Goal: Information Seeking & Learning: Learn about a topic

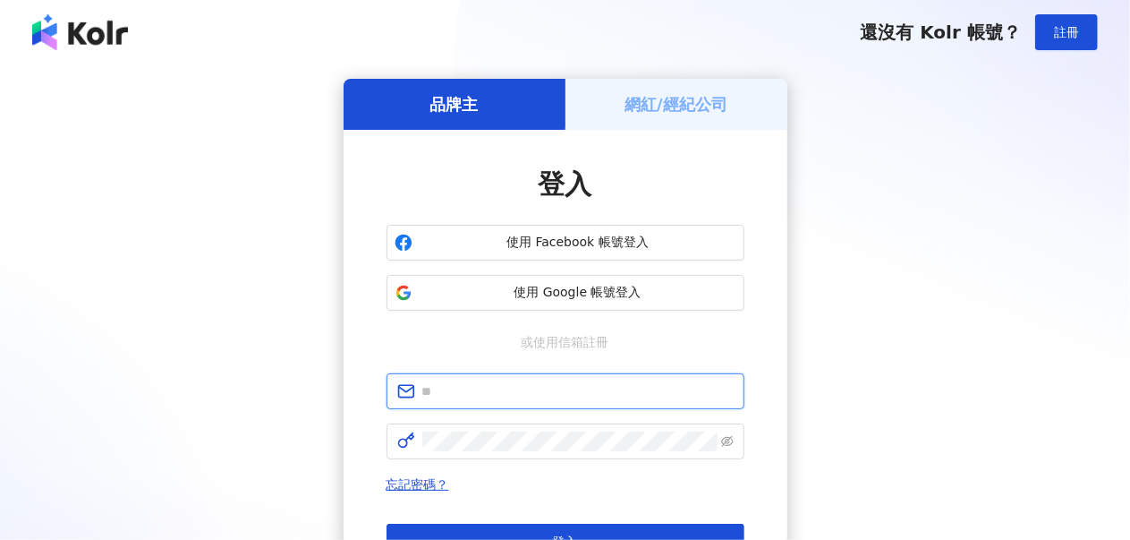
click at [547, 400] on input "text" at bounding box center [577, 391] width 311 height 20
type input "**********"
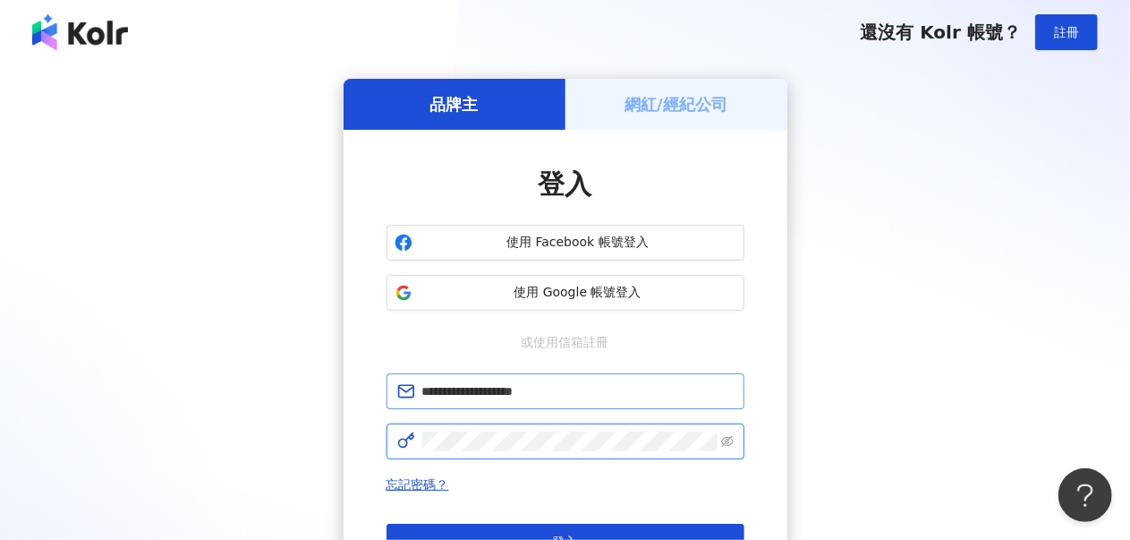
click button "登入" at bounding box center [566, 542] width 358 height 36
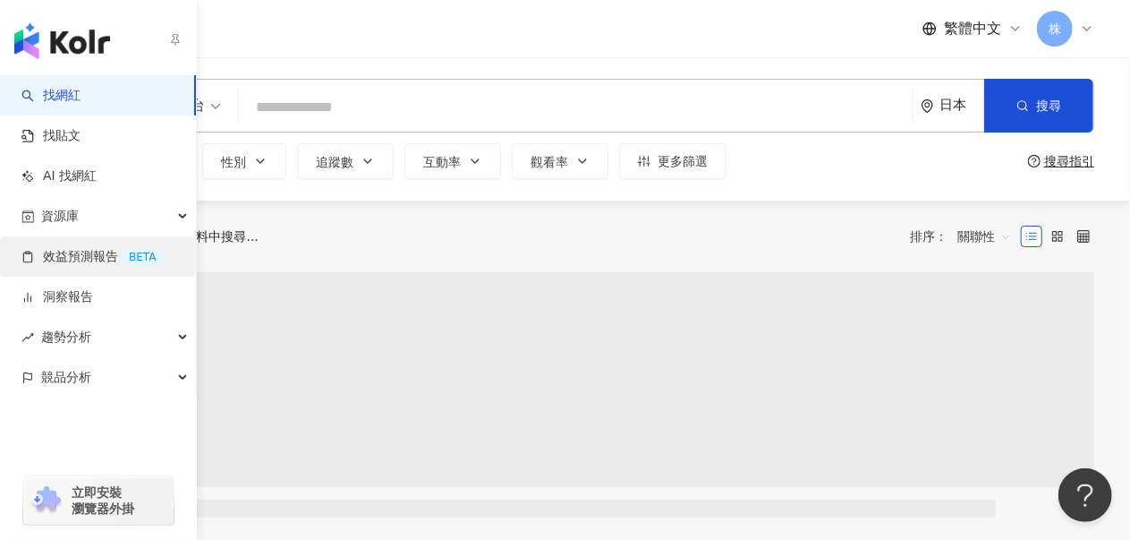
drag, startPoint x: 97, startPoint y: 217, endPoint x: 82, endPoint y: 253, distance: 38.6
click at [98, 217] on div "資源庫" at bounding box center [98, 216] width 196 height 40
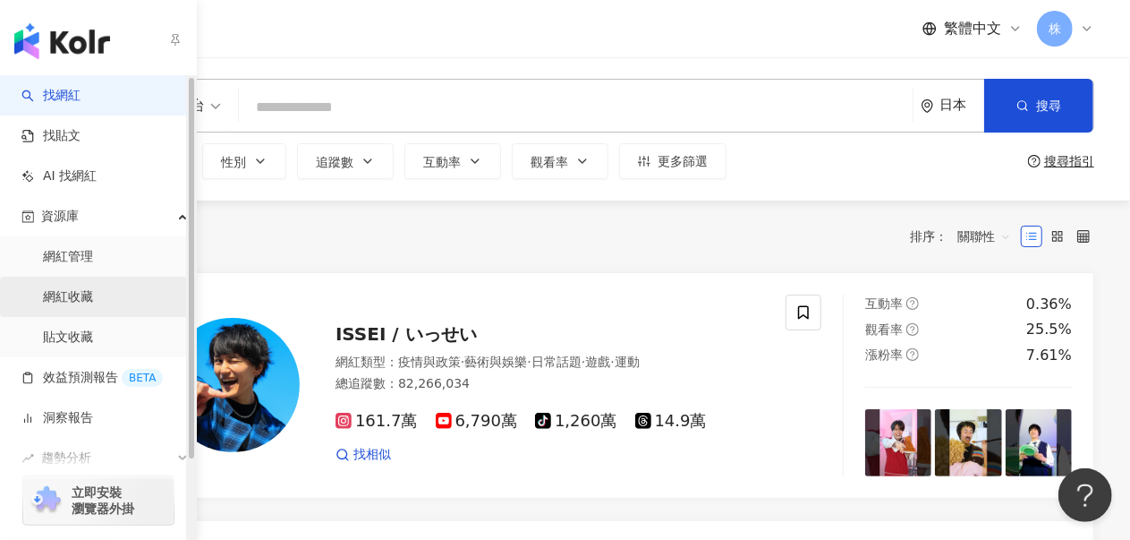
click at [74, 288] on link "網紅收藏" at bounding box center [68, 297] width 50 height 18
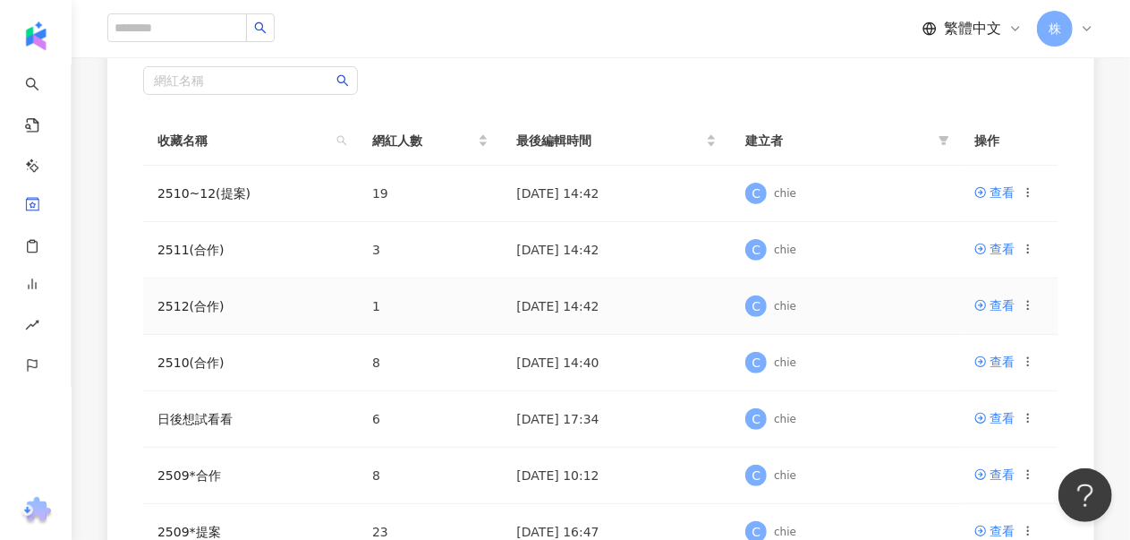
scroll to position [269, 0]
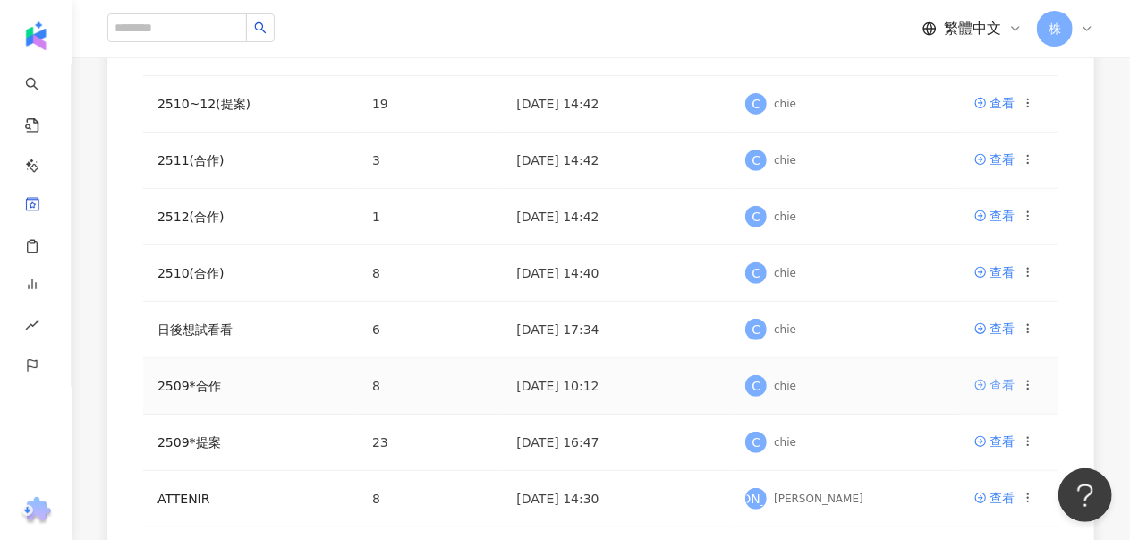
click at [1006, 384] on div "查看" at bounding box center [1002, 385] width 25 height 20
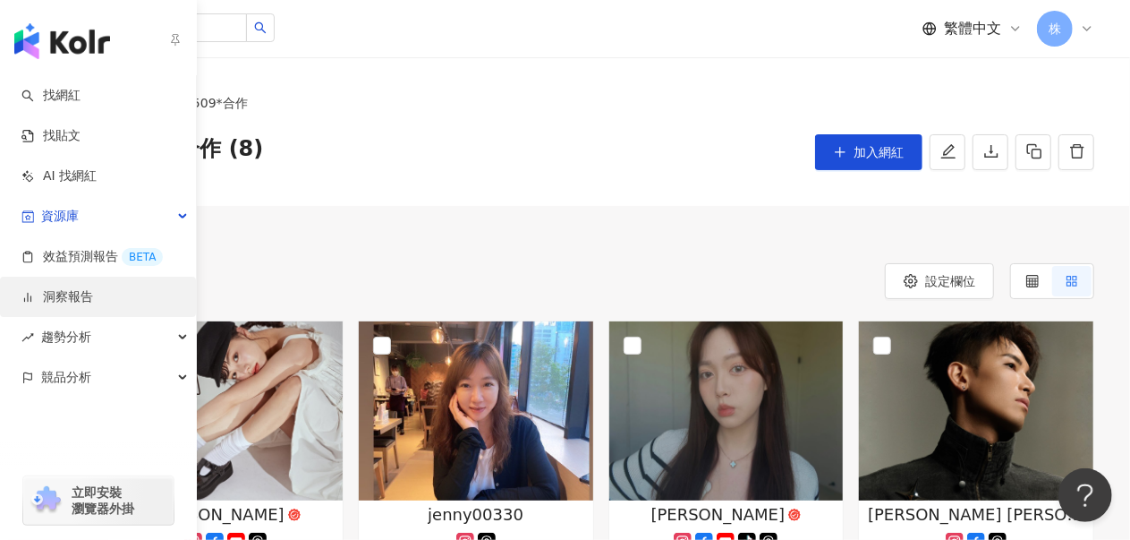
click at [84, 294] on link "洞察報告" at bounding box center [57, 297] width 72 height 18
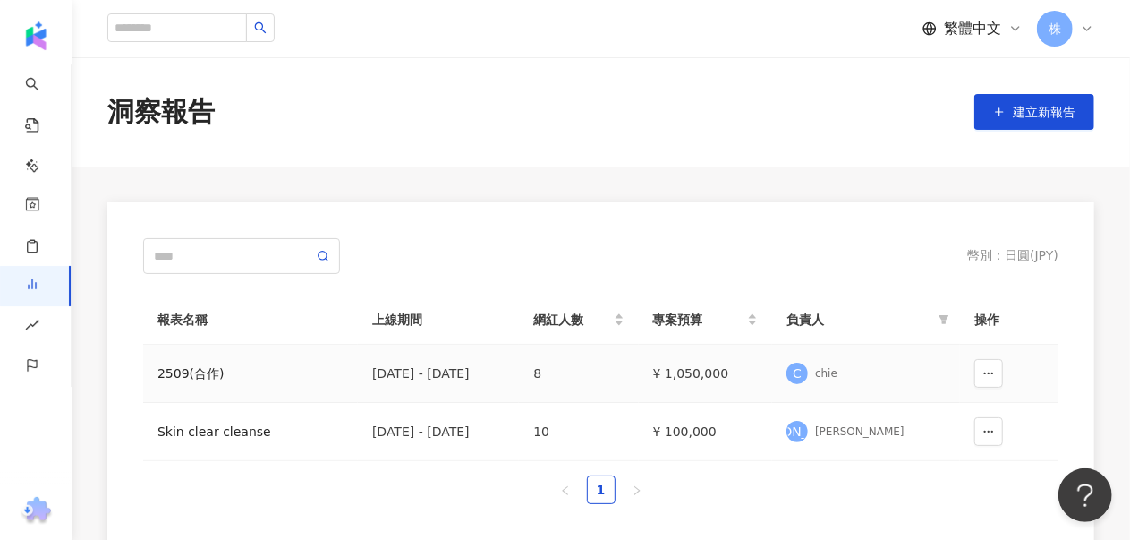
click at [177, 375] on div "2509(合作)" at bounding box center [251, 373] width 186 height 20
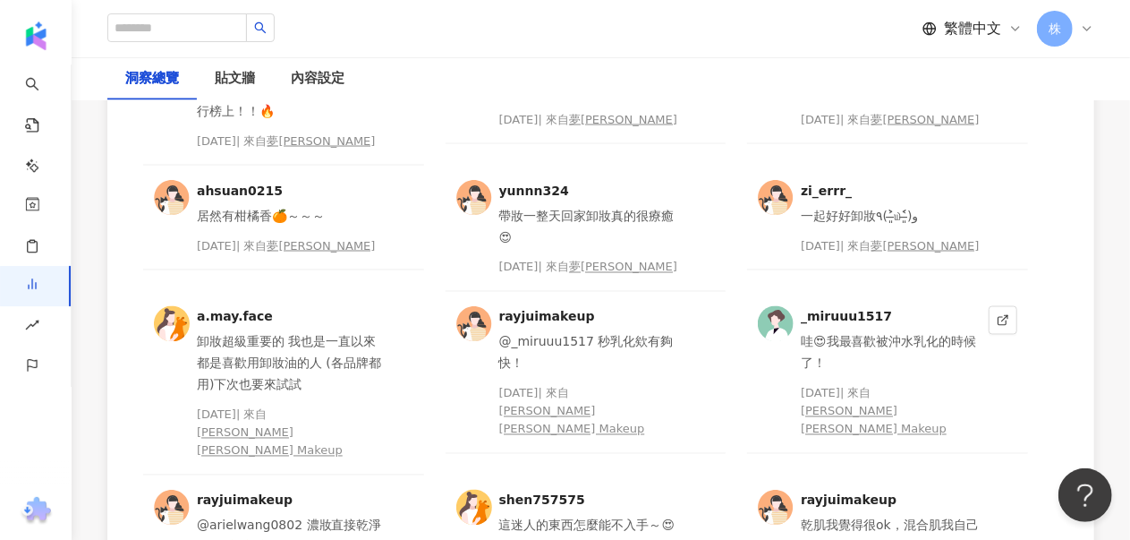
scroll to position [4923, 0]
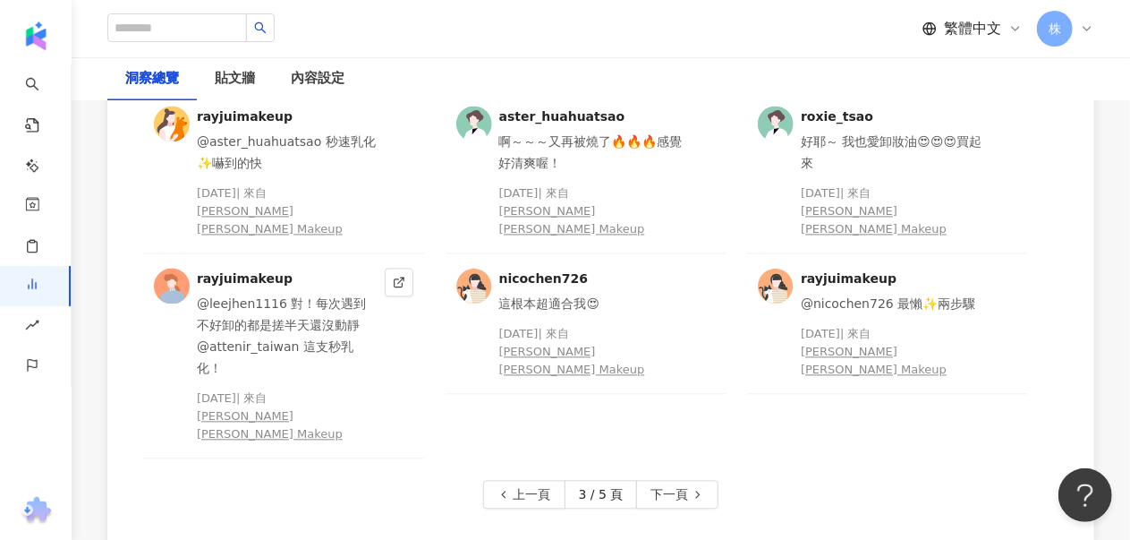
scroll to position [5102, 0]
